Goal: Check status: Check status

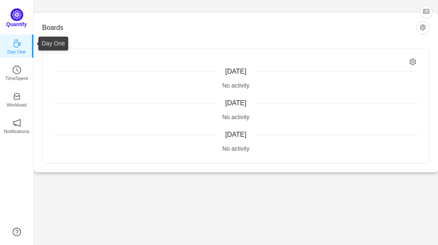
click at [24, 21] on p "Quantify" at bounding box center [16, 25] width 21 height 8
click at [21, 49] on p "Day One" at bounding box center [16, 50] width 19 height 8
click at [19, 18] on img at bounding box center [17, 14] width 13 height 13
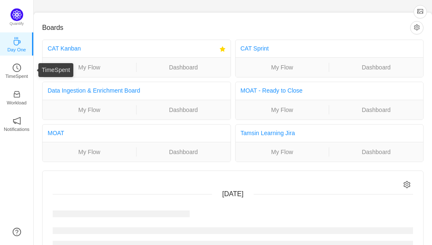
click at [15, 47] on p "Day One" at bounding box center [16, 50] width 19 height 8
click at [72, 46] on link "CAT Kanban" at bounding box center [64, 48] width 33 height 7
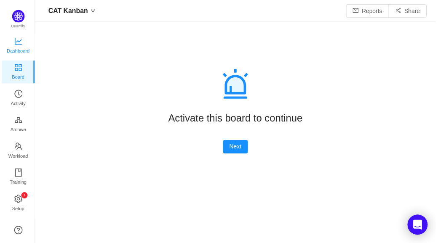
scroll to position [11, 11]
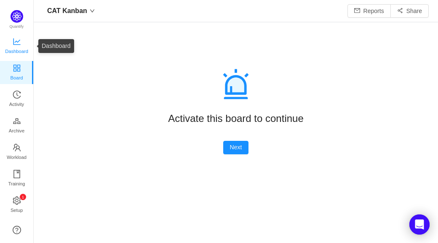
click at [13, 40] on link "Dashboard" at bounding box center [17, 46] width 8 height 17
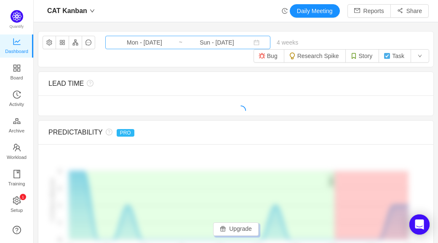
click at [173, 46] on input "Mon - Aug 25, 2025" at bounding box center [144, 42] width 68 height 9
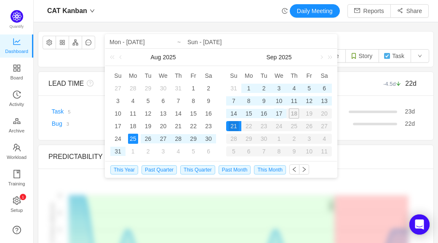
click at [282, 115] on div "17" at bounding box center [279, 114] width 10 height 10
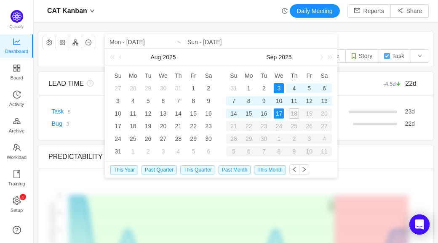
click at [278, 88] on div "3" at bounding box center [279, 88] width 10 height 10
type input "Wed - Sep 03, 2025"
type input "Wed - Sep 17, 2025"
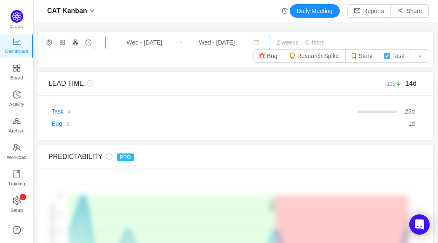
click at [188, 43] on input "Wed - Sep 17, 2025" at bounding box center [217, 42] width 68 height 9
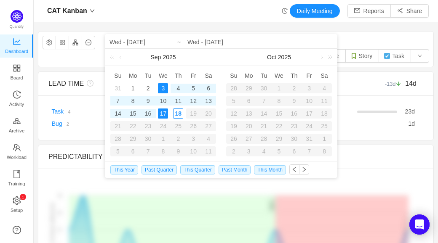
click at [213, 15] on div "CAT Kanban Daily Meeting Reports Share" at bounding box center [236, 10] width 386 height 13
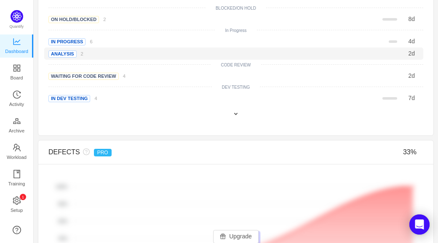
scroll to position [614, 0]
